Goal: Task Accomplishment & Management: Manage account settings

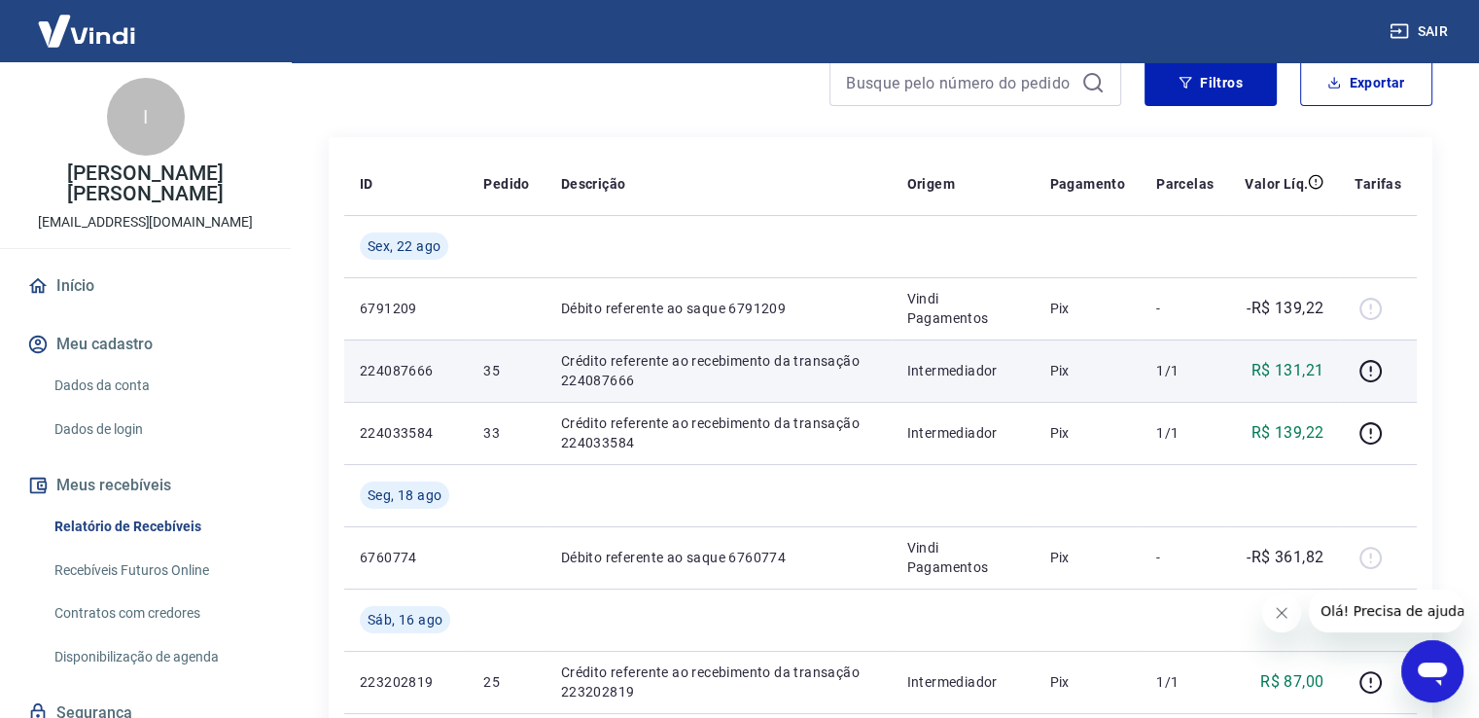
scroll to position [195, 0]
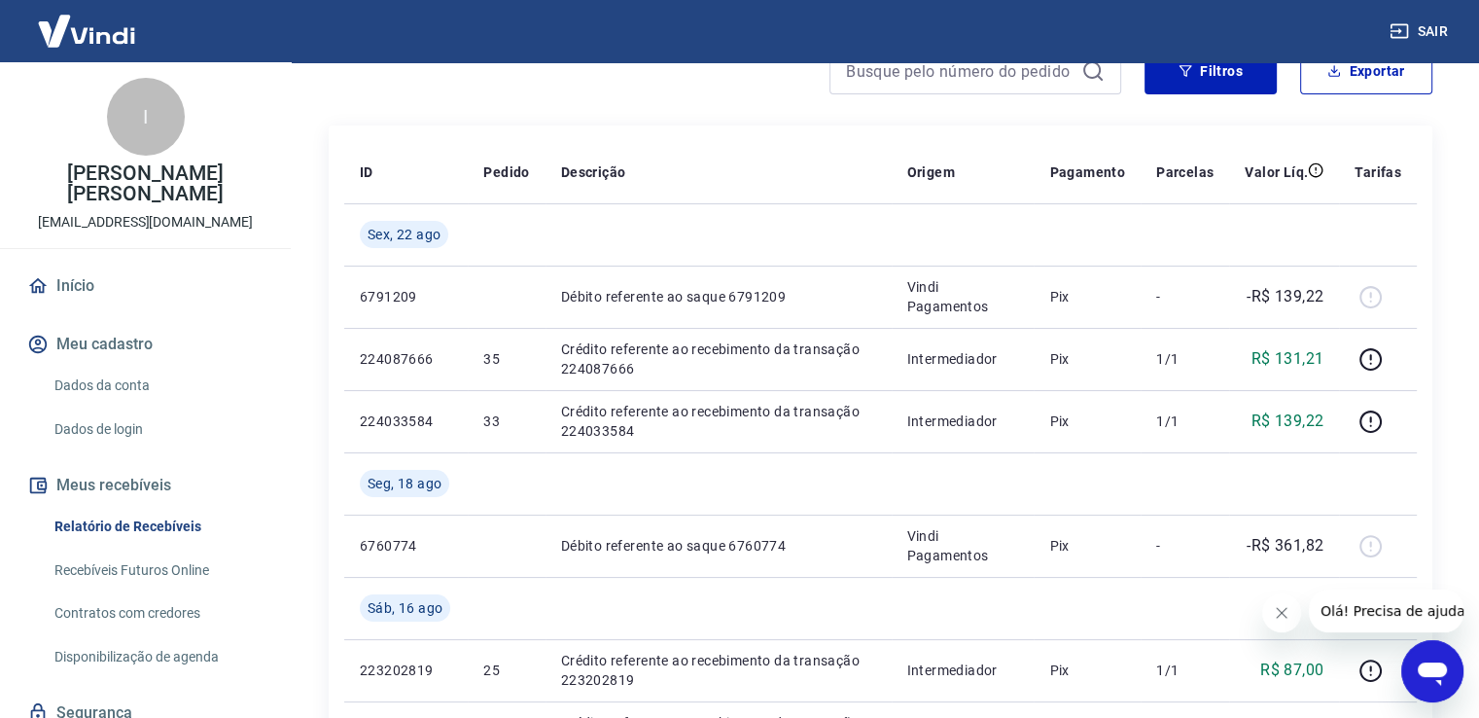
click at [163, 550] on link "Recebíveis Futuros Online" at bounding box center [157, 570] width 221 height 40
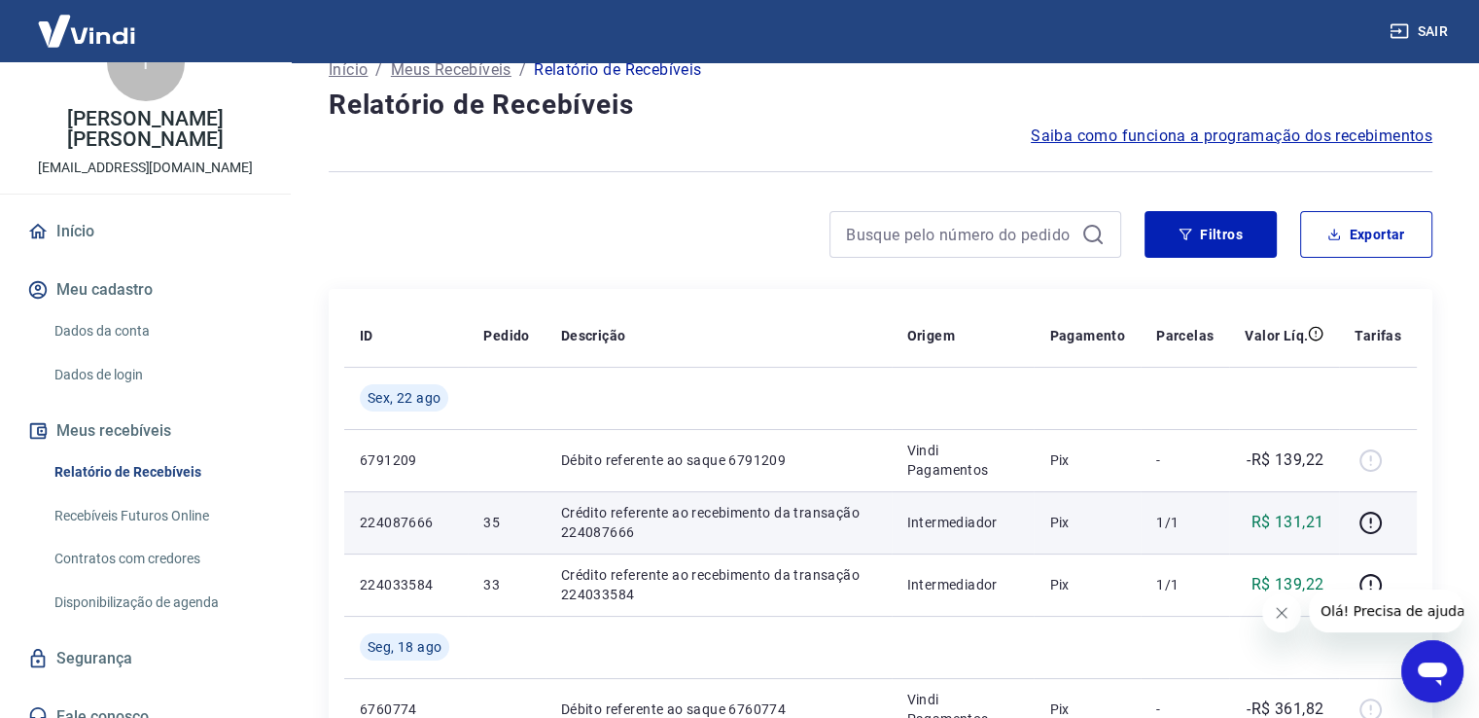
scroll to position [0, 0]
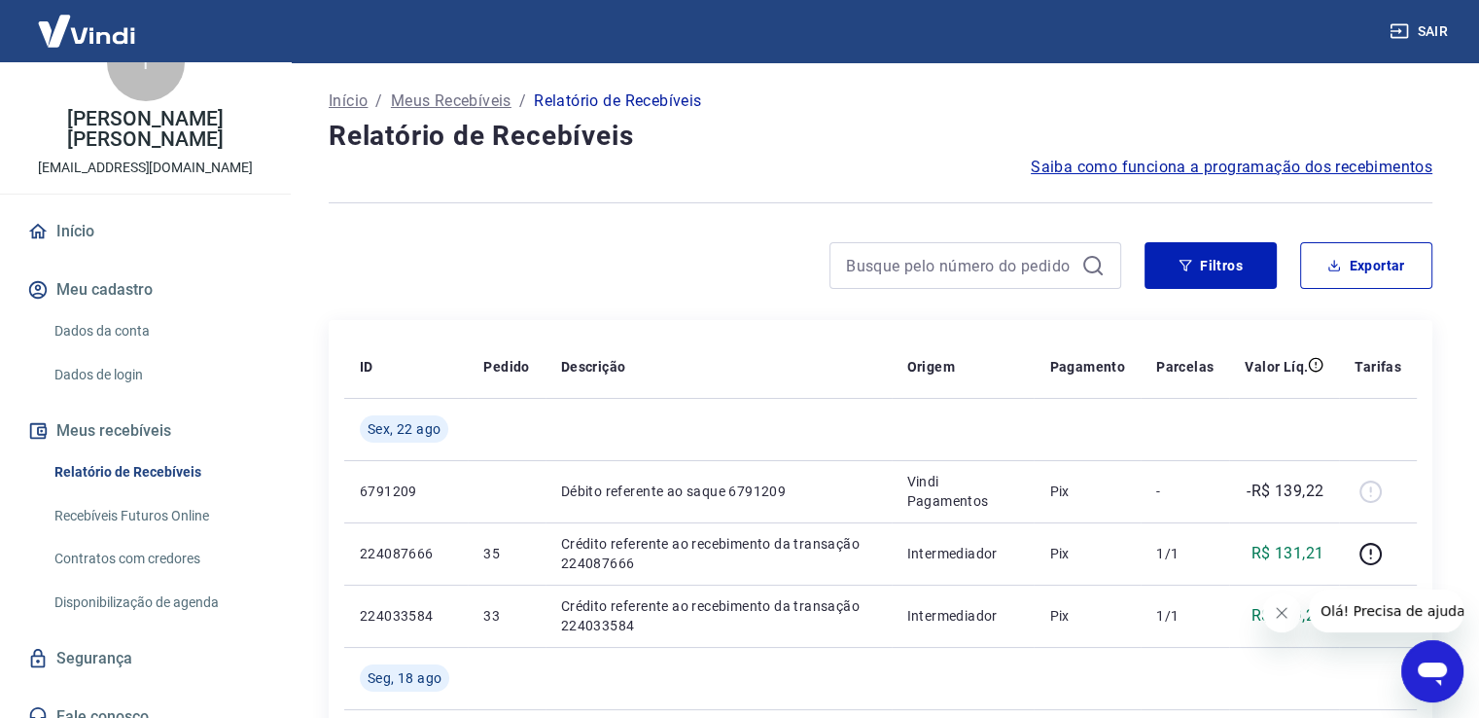
click at [62, 215] on link "Início" at bounding box center [145, 231] width 244 height 43
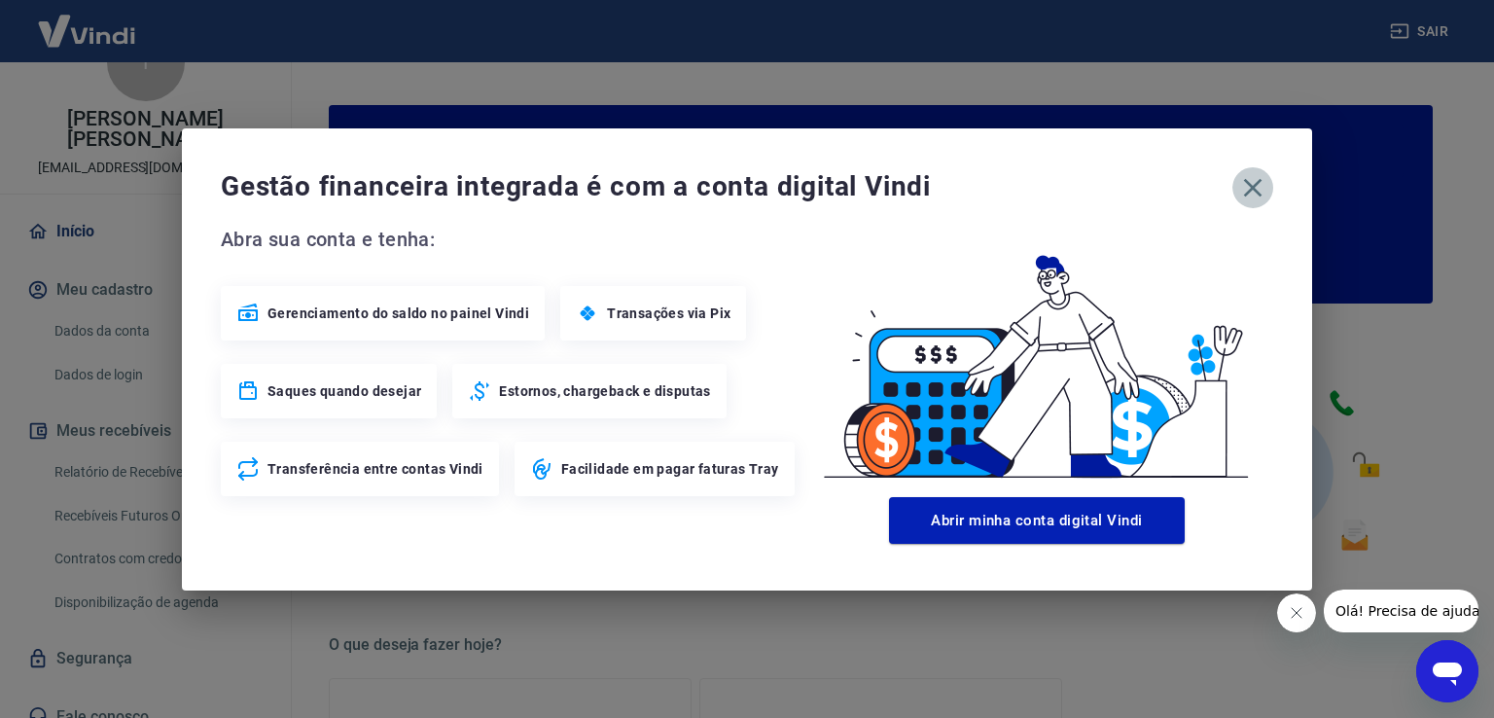
click at [1249, 195] on icon "button" at bounding box center [1252, 187] width 31 height 31
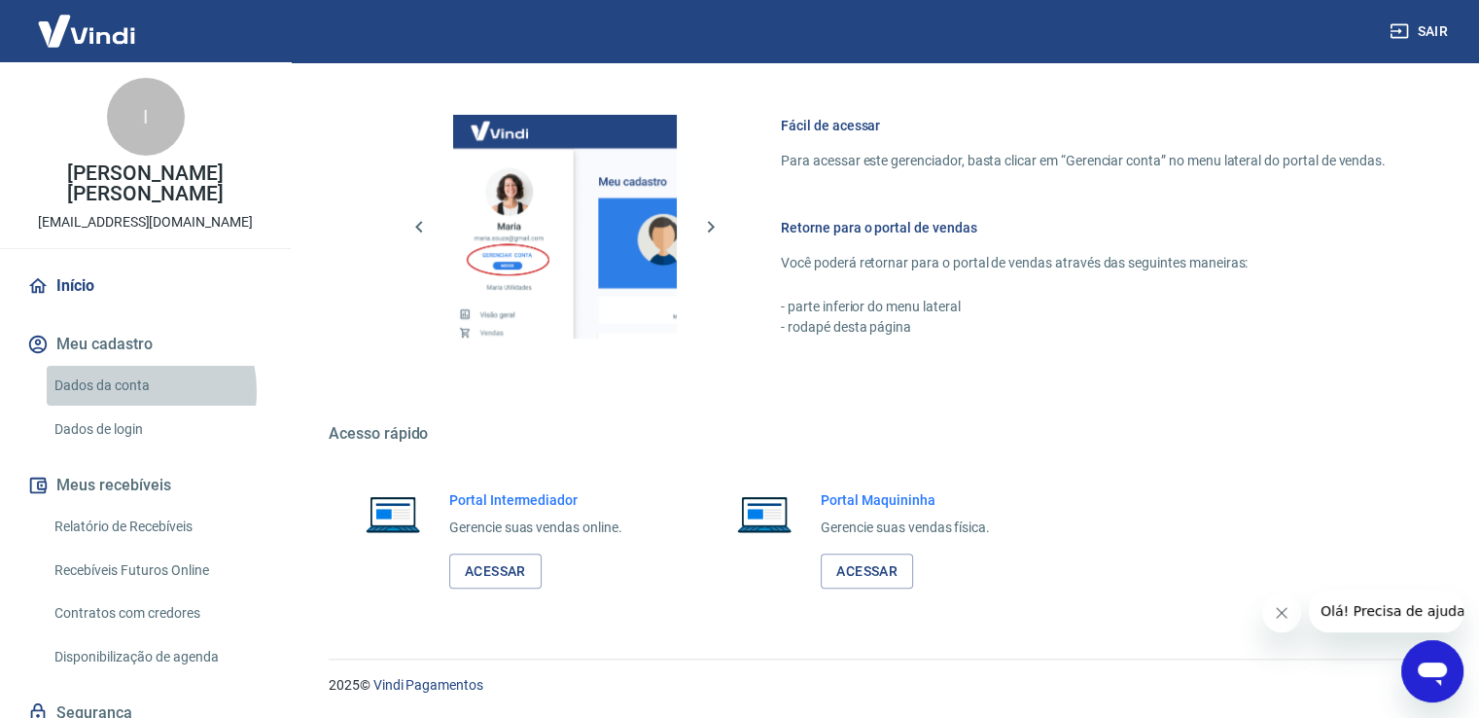
click at [124, 371] on link "Dados da conta" at bounding box center [157, 386] width 221 height 40
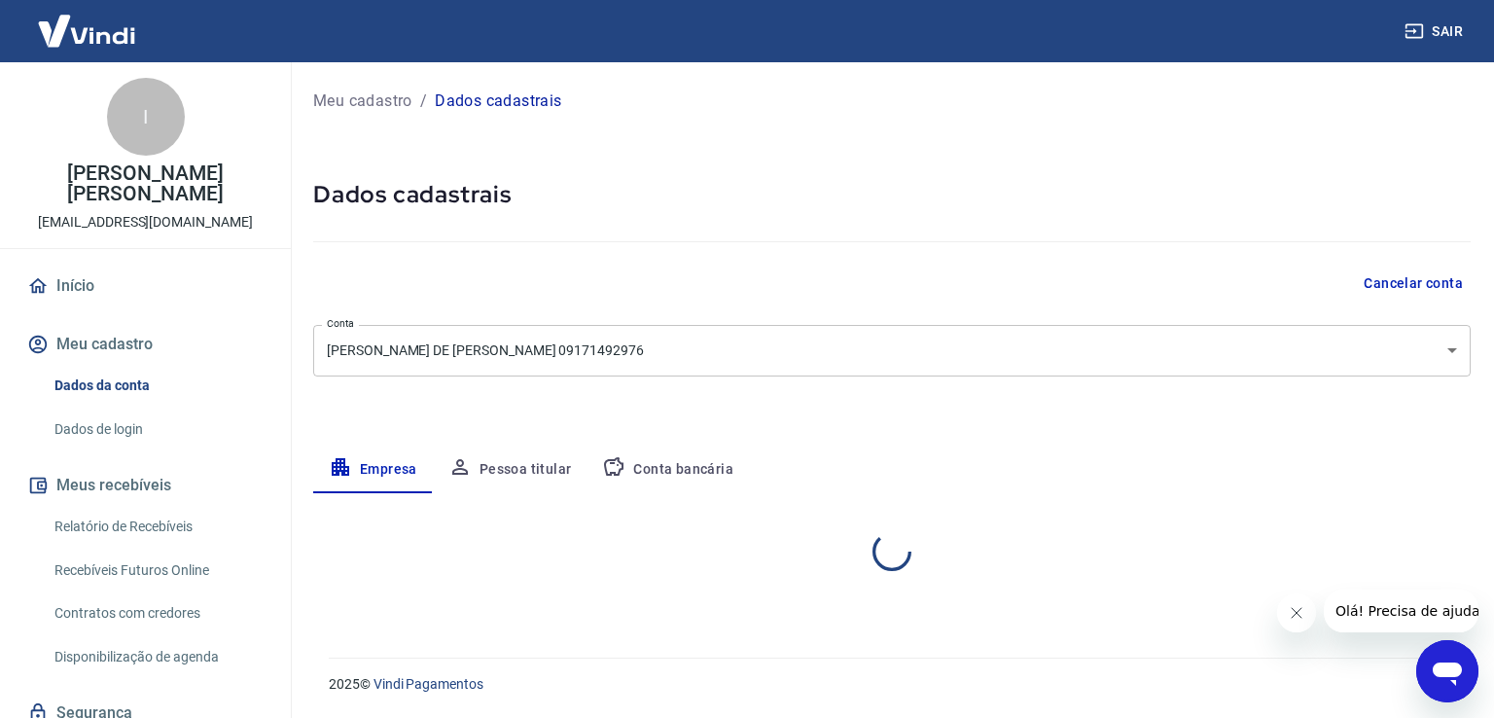
select select "PR"
select select "business"
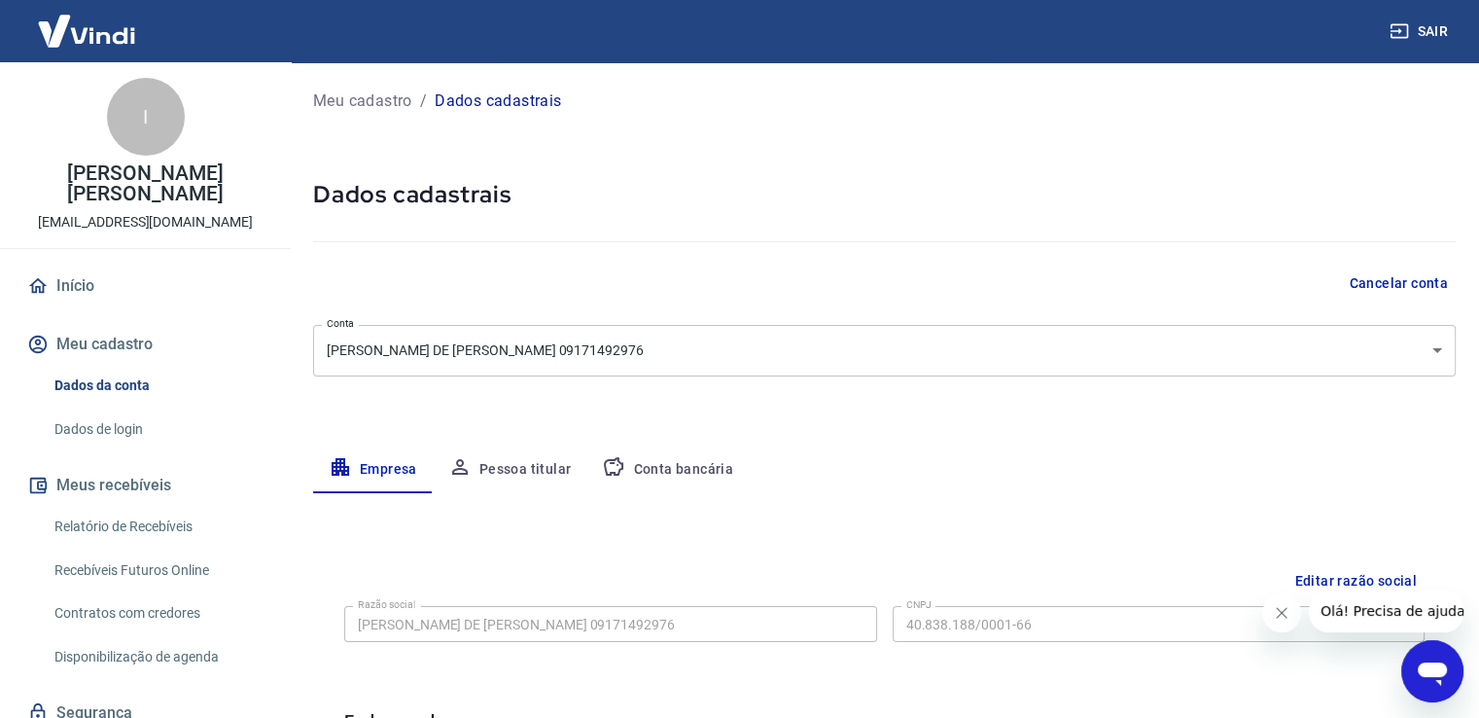
click at [89, 42] on img at bounding box center [86, 30] width 126 height 59
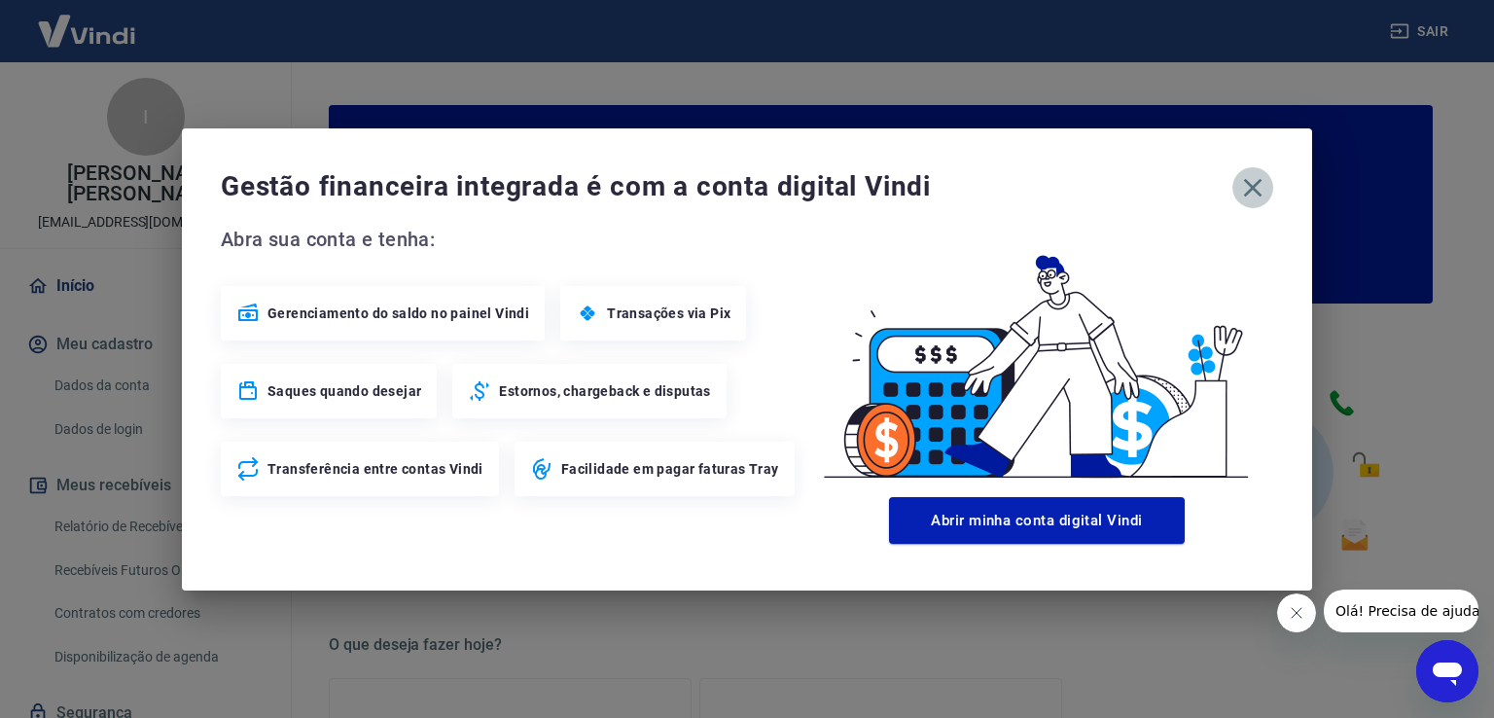
click at [1256, 186] on icon "button" at bounding box center [1252, 187] width 31 height 31
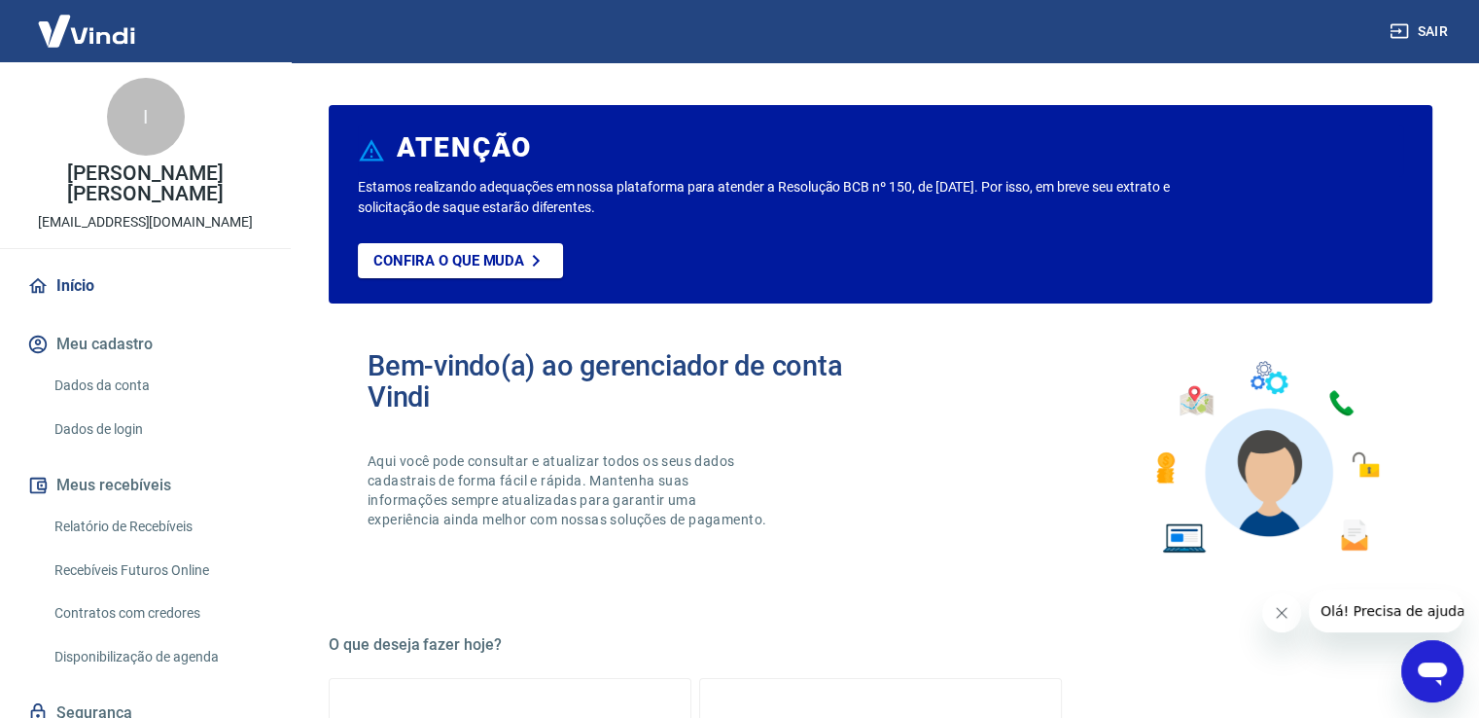
click at [113, 268] on link "Início" at bounding box center [145, 286] width 244 height 43
click at [187, 511] on link "Relatório de Recebíveis" at bounding box center [157, 527] width 221 height 40
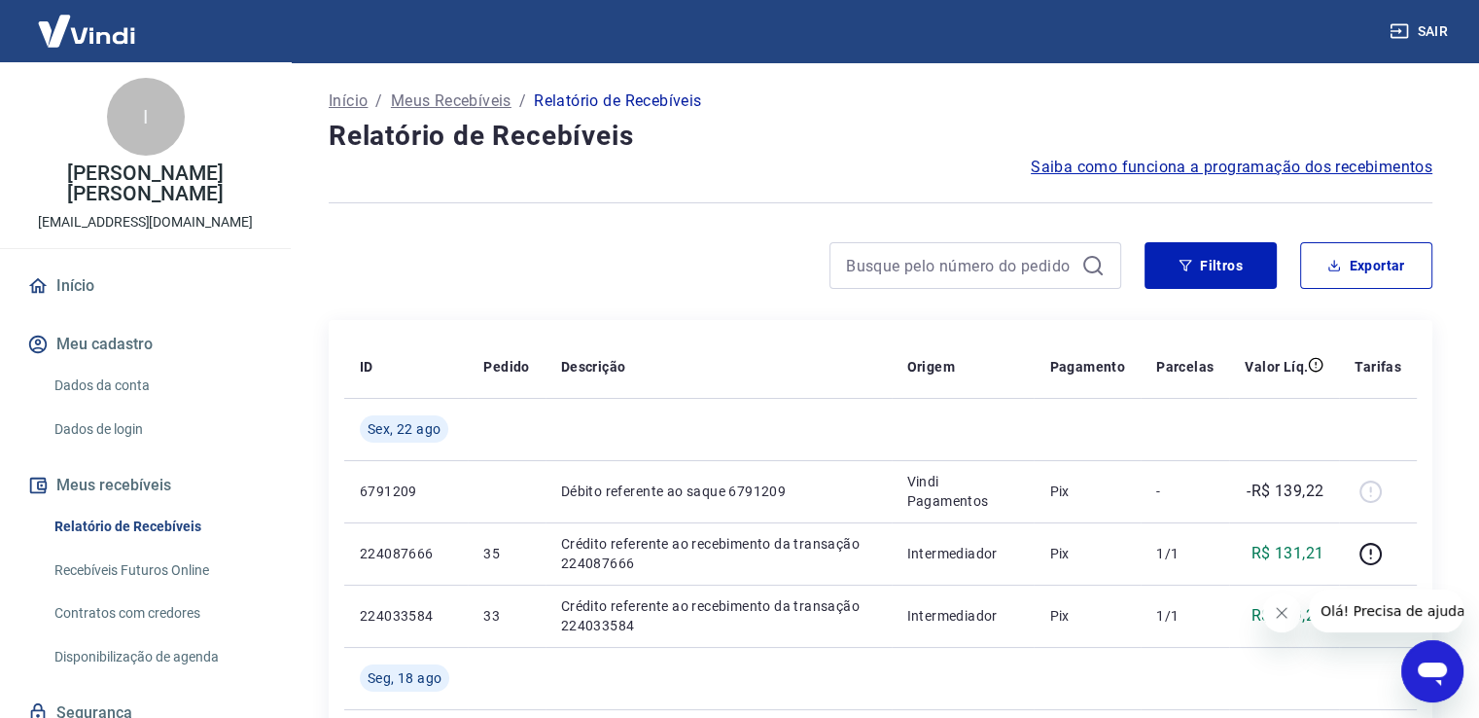
click at [359, 102] on p "Início" at bounding box center [348, 100] width 39 height 23
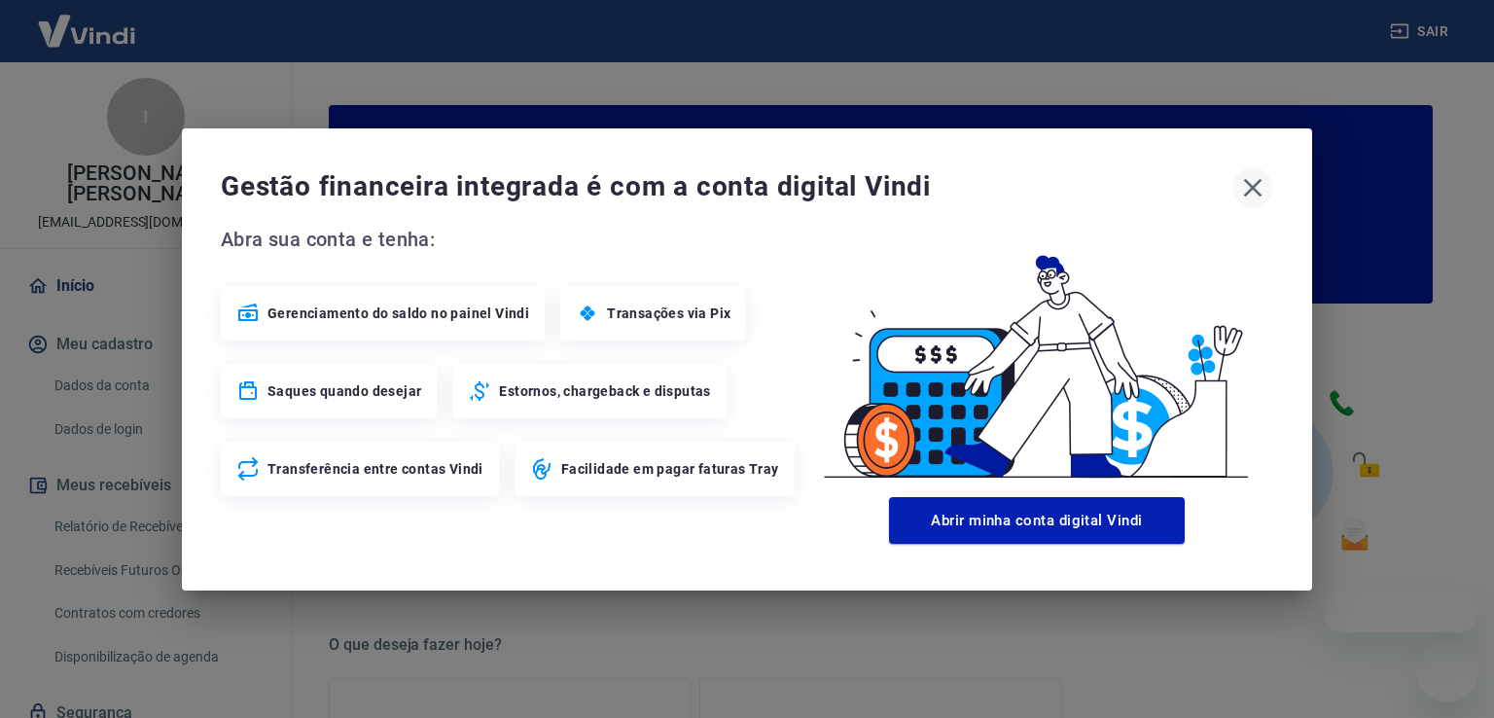
click at [1245, 180] on icon "button" at bounding box center [1253, 187] width 18 height 18
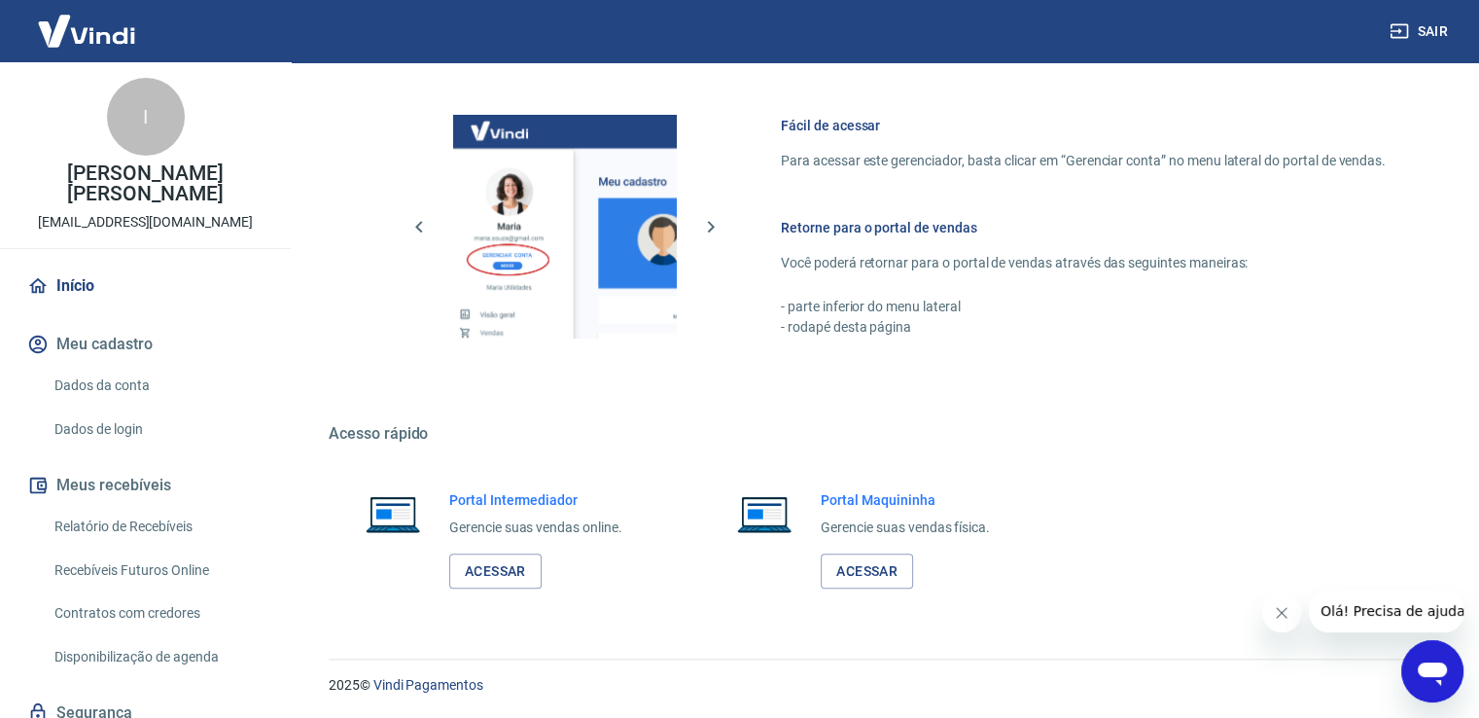
scroll to position [54, 0]
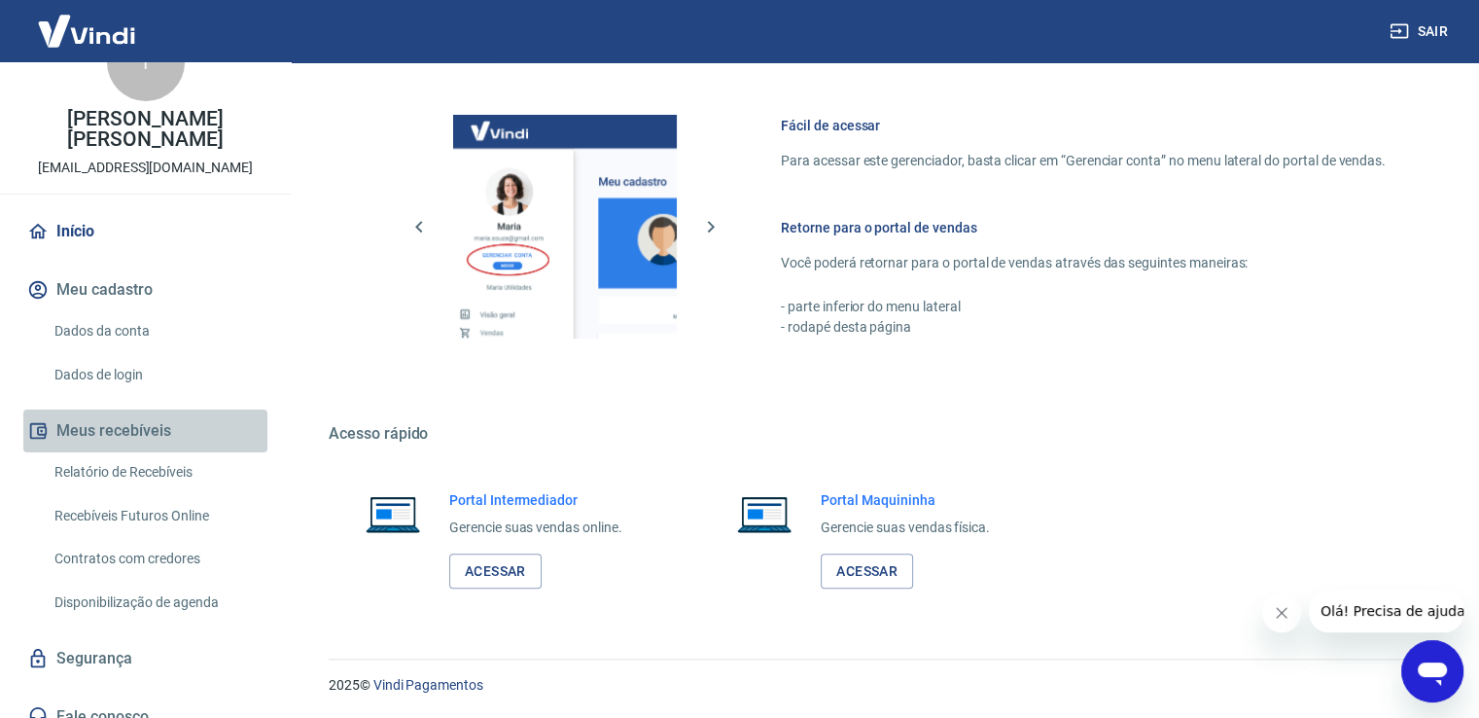
click at [152, 409] on button "Meus recebíveis" at bounding box center [145, 430] width 244 height 43
click at [139, 409] on button "Meus recebíveis" at bounding box center [145, 430] width 244 height 43
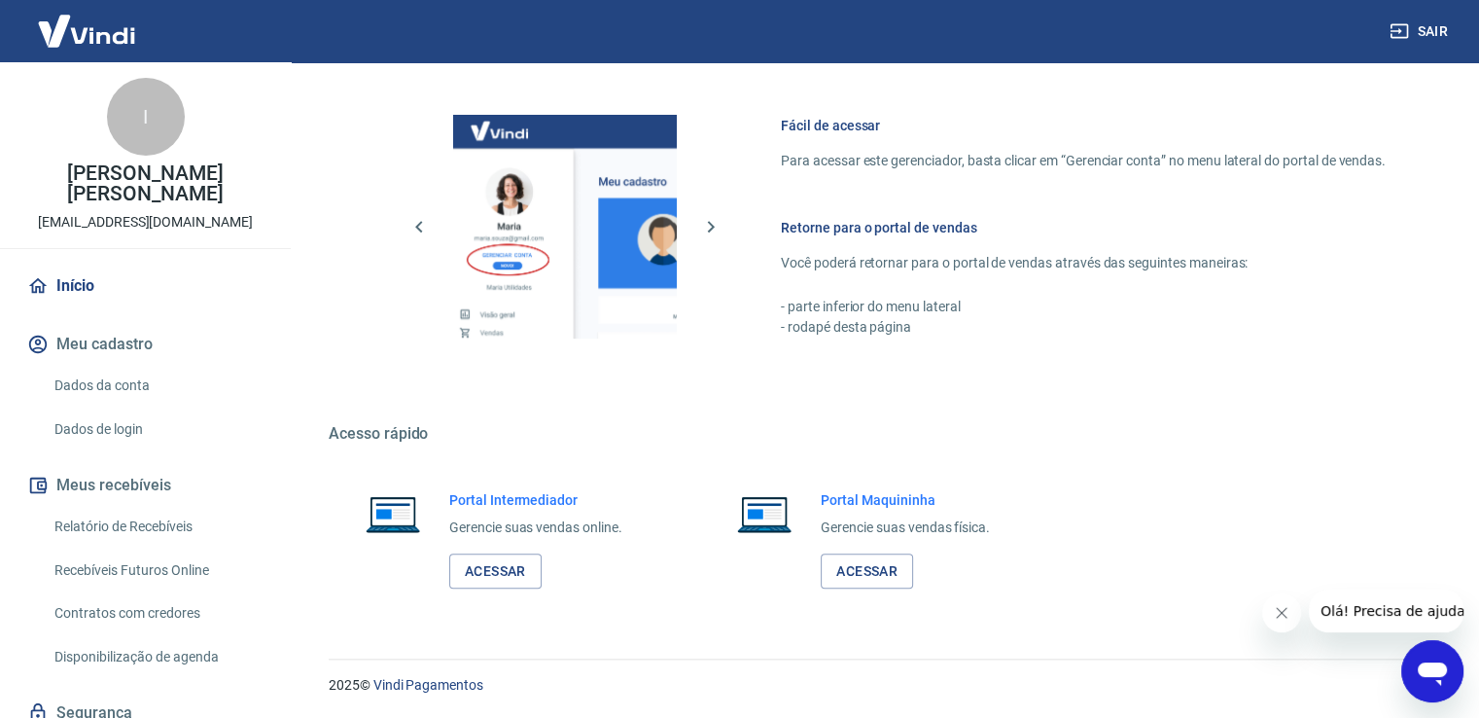
scroll to position [922, 0]
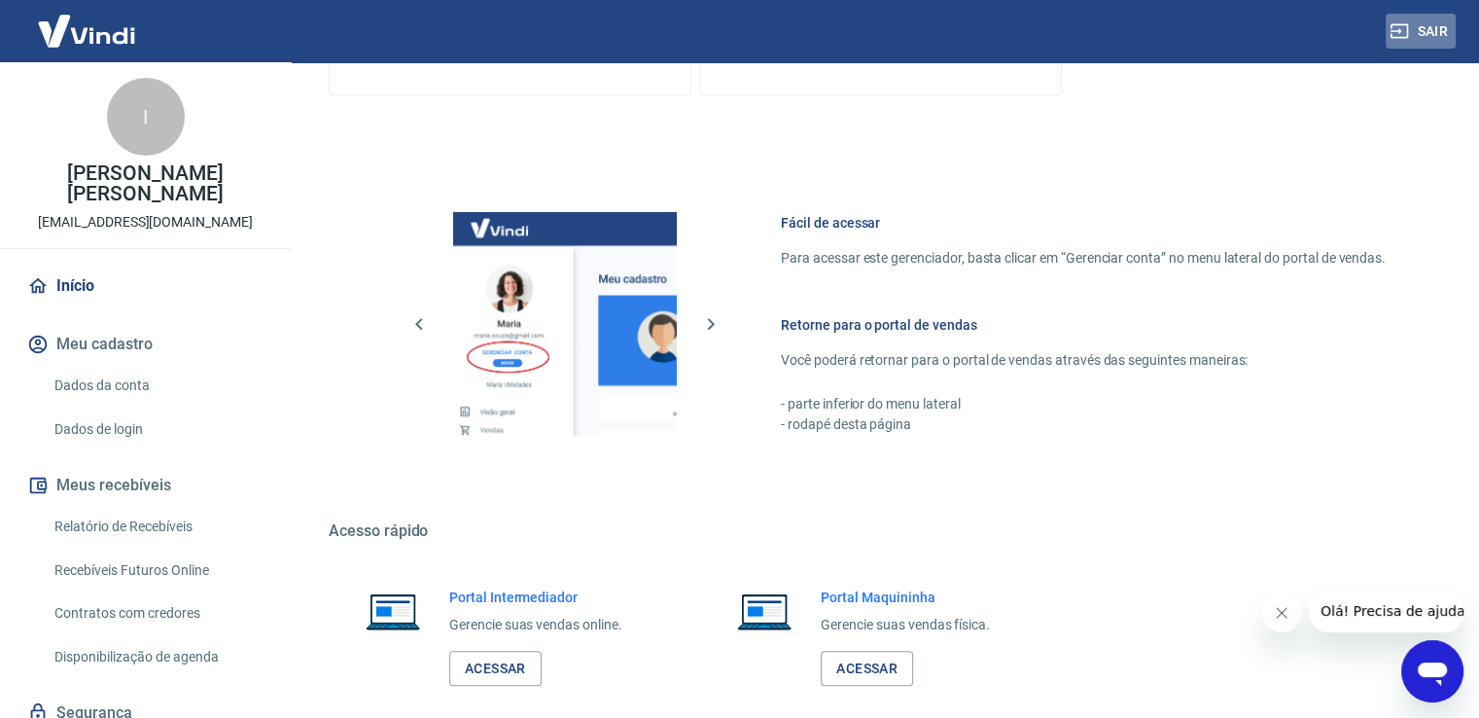
click at [1404, 28] on icon "button" at bounding box center [1399, 30] width 19 height 19
